Goal: Information Seeking & Learning: Check status

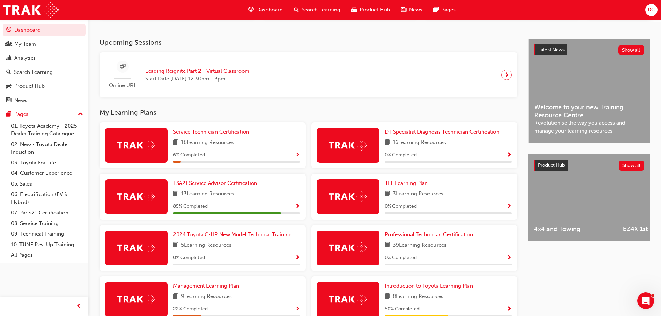
scroll to position [139, 0]
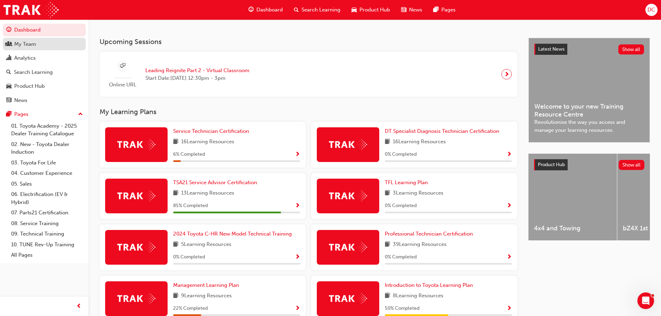
click at [54, 46] on div "My Team" at bounding box center [44, 44] width 76 height 9
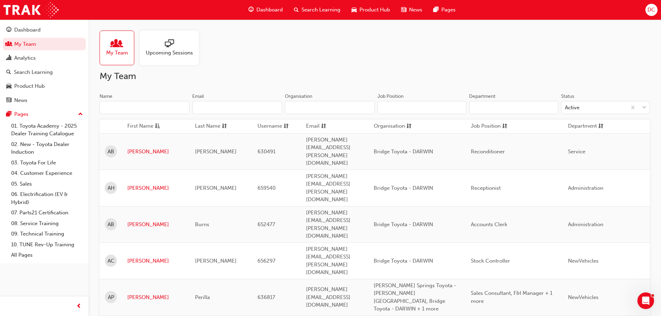
click at [148, 103] on input "Name" at bounding box center [145, 107] width 90 height 13
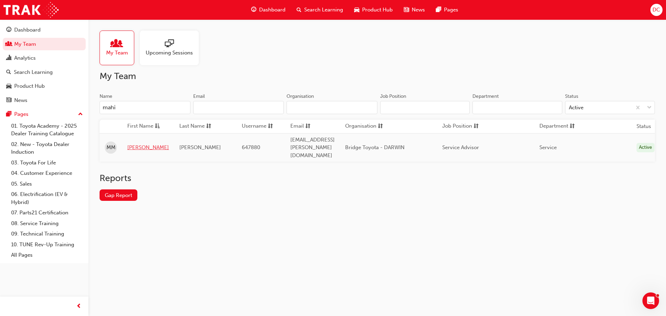
type input "mahi"
click at [135, 144] on link "[PERSON_NAME]" at bounding box center [148, 148] width 42 height 8
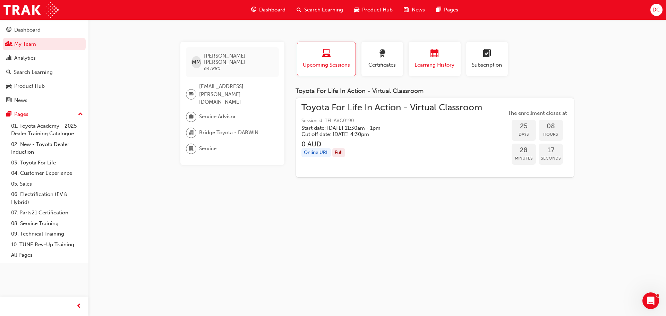
click at [438, 49] on span "calendar-icon" at bounding box center [434, 53] width 8 height 9
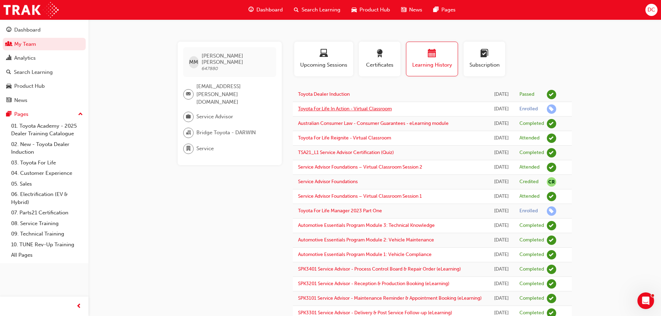
click at [387, 112] on link "Toyota For Life In Action - Virtual Classroom" at bounding box center [345, 109] width 94 height 6
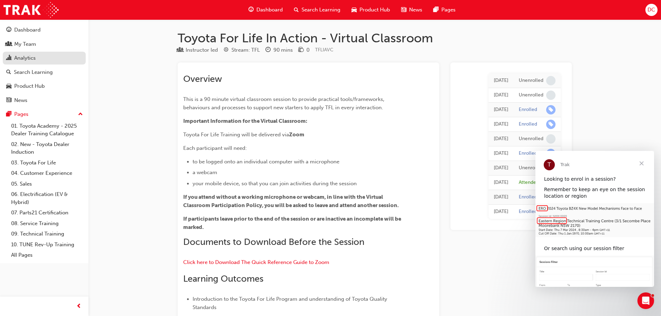
click at [64, 59] on div "Analytics" at bounding box center [44, 58] width 76 height 9
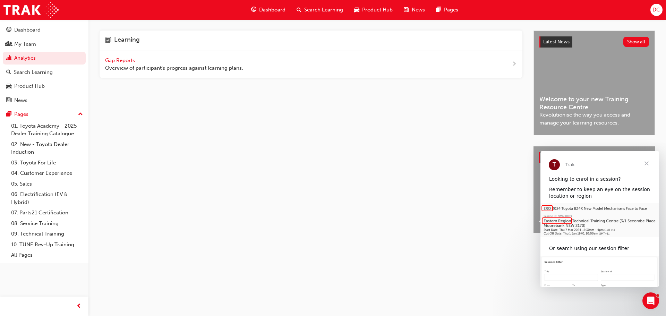
click at [127, 62] on span "Gap Reports" at bounding box center [120, 60] width 31 height 6
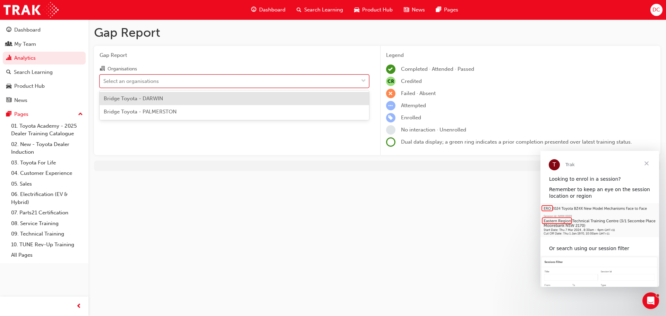
click at [160, 80] on div "Select an organisations" at bounding box center [229, 81] width 258 height 12
click at [104, 80] on input "Organisations option Bridge Toyota - DARWIN focused, 1 of 2. 2 results availabl…" at bounding box center [103, 81] width 1 height 6
click at [165, 101] on div "Bridge Toyota - DARWIN" at bounding box center [234, 99] width 269 height 14
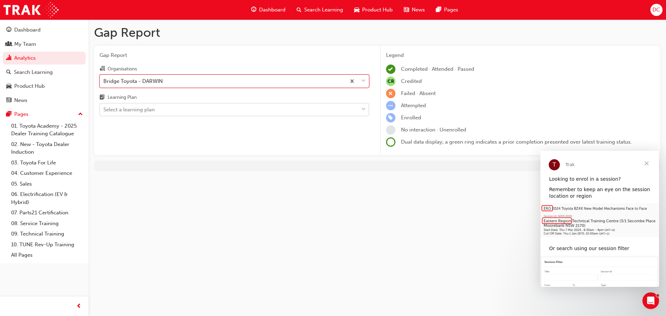
click at [163, 109] on div "Select a learning plan" at bounding box center [229, 110] width 258 height 12
click at [104, 109] on input "Learning Plan Select a learning plan" at bounding box center [103, 109] width 1 height 6
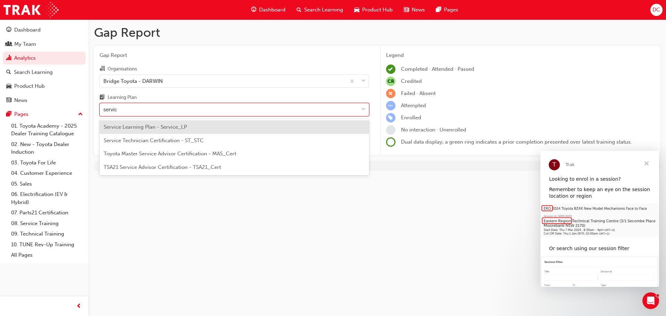
type input "service"
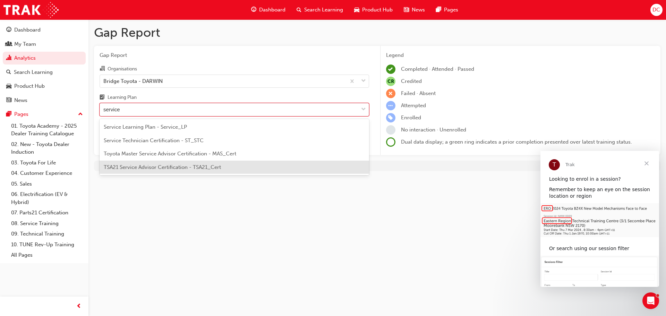
click at [175, 169] on span "TSA21 Service Advisor Certification - TSA21_Cert" at bounding box center [162, 167] width 117 height 6
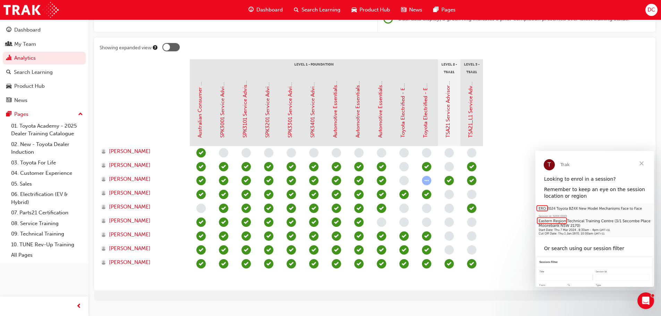
scroll to position [136, 0]
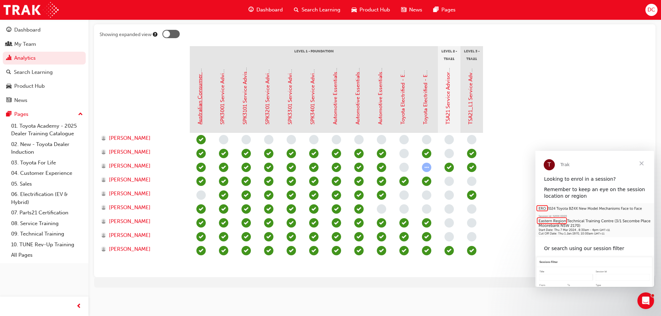
click at [201, 104] on link "Australian Consumer Law - Dealer Service Staff- eLearning Module" at bounding box center [200, 44] width 6 height 161
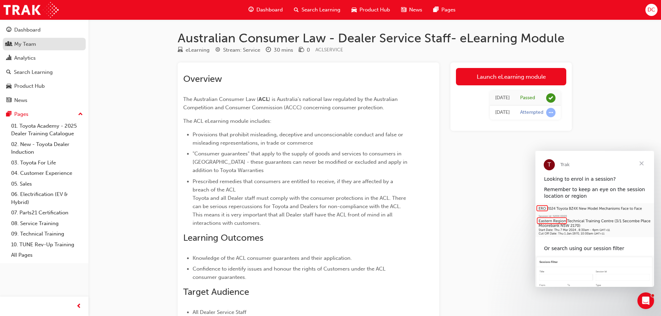
click at [57, 42] on div "My Team" at bounding box center [44, 44] width 76 height 9
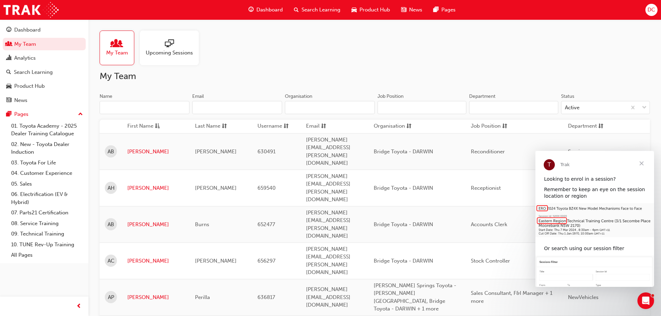
click at [143, 104] on input "Name" at bounding box center [145, 107] width 90 height 13
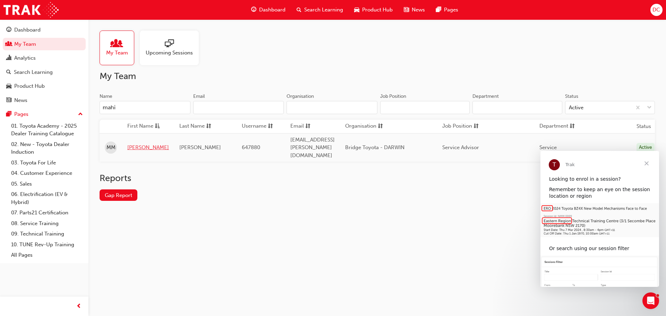
type input "mahi"
click at [140, 144] on link "[PERSON_NAME]" at bounding box center [148, 148] width 42 height 8
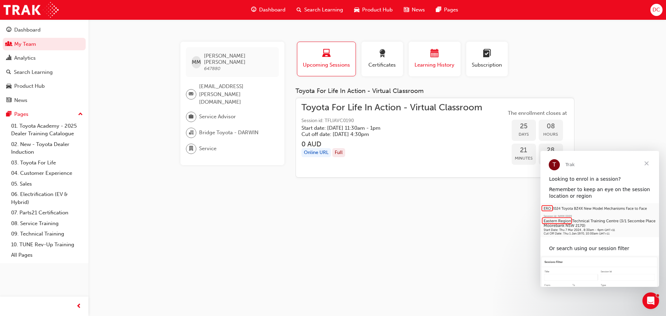
click at [442, 61] on span "Learning History" at bounding box center [435, 65] width 42 height 8
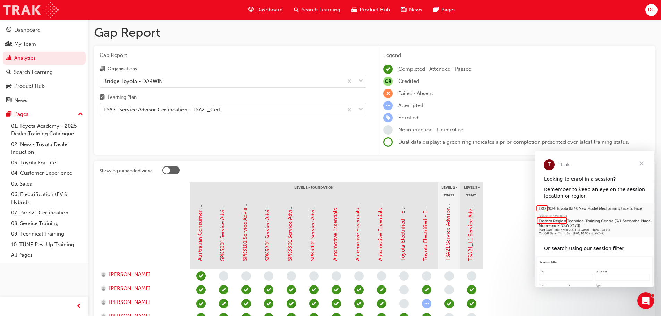
scroll to position [136, 0]
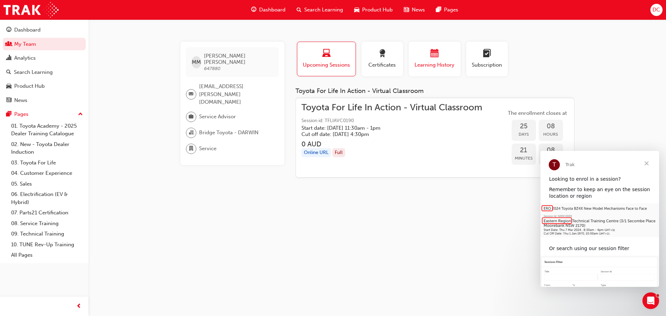
click at [427, 54] on div "button" at bounding box center [435, 54] width 42 height 11
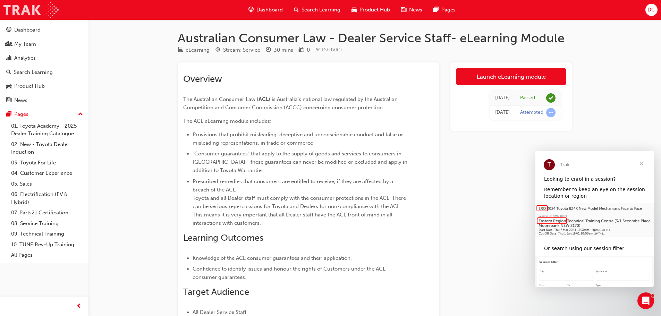
scroll to position [136, 0]
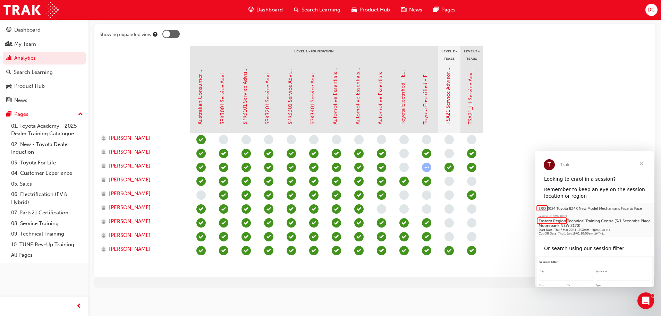
click at [197, 87] on link "Australian Consumer Law - Dealer Service Staff- eLearning Module" at bounding box center [200, 44] width 6 height 161
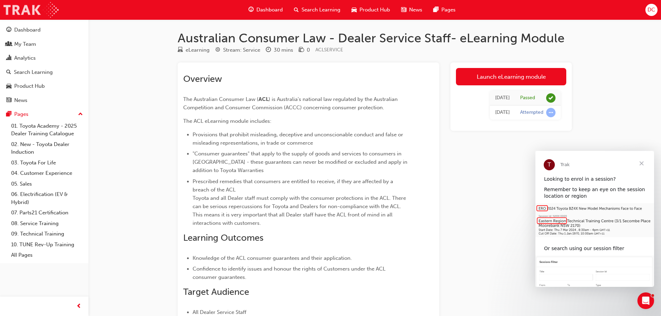
scroll to position [136, 0]
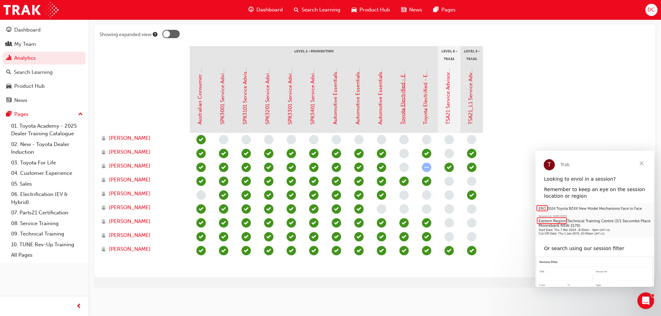
click at [403, 114] on link "Toyota Electrified - EV Range" at bounding box center [402, 89] width 6 height 70
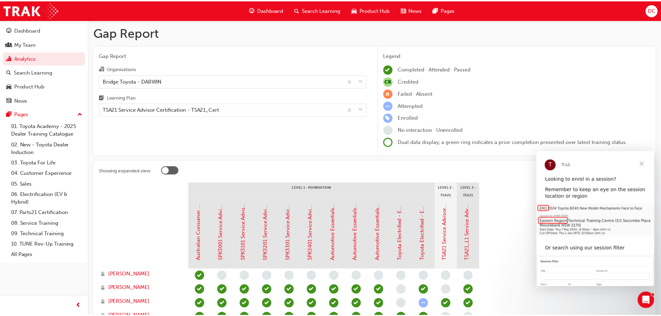
scroll to position [136, 0]
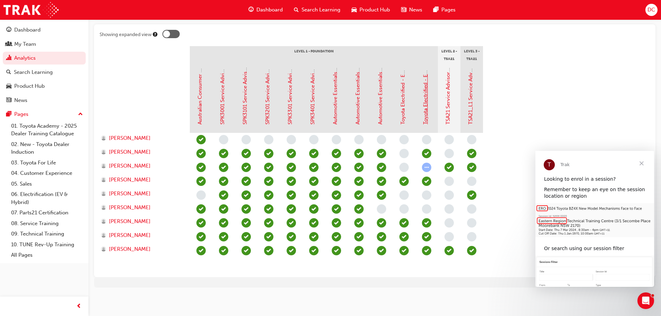
click at [424, 105] on link "Toyota Electrified - EV Basics and Charging" at bounding box center [425, 72] width 6 height 104
